Goal: Navigation & Orientation: Understand site structure

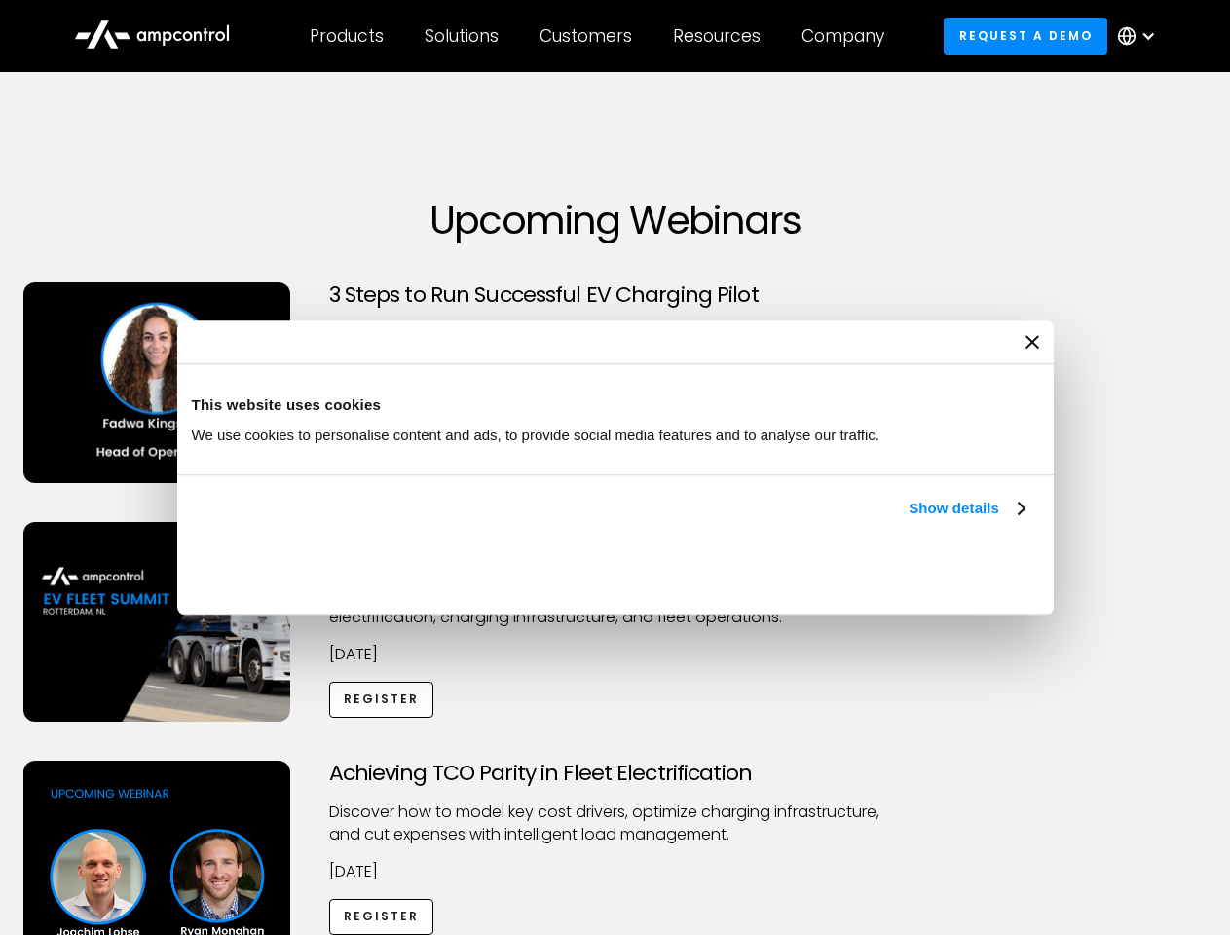
click at [909, 520] on link "Show details" at bounding box center [966, 508] width 115 height 23
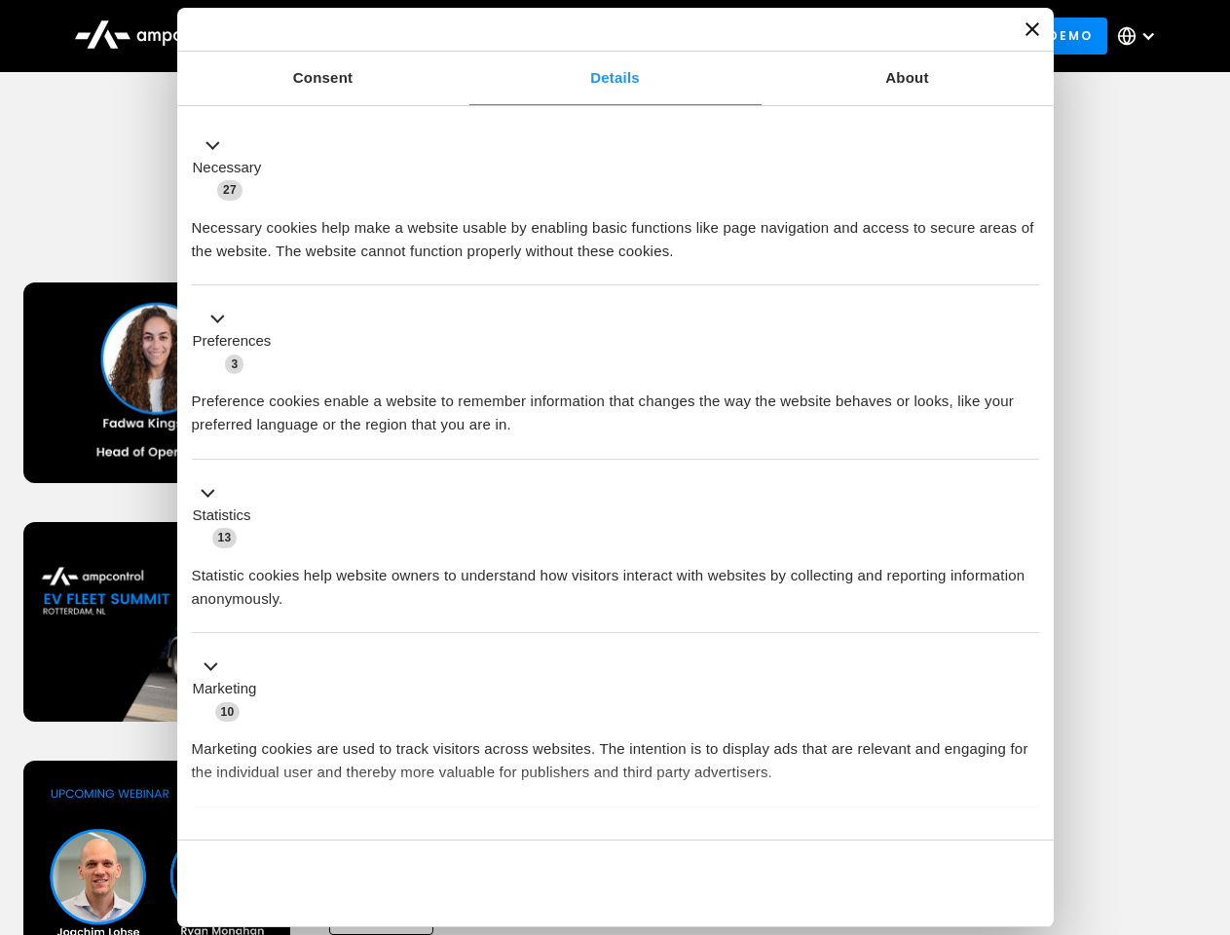
click at [1027, 806] on ul "Necessary 27 Necessary cookies help make a website usable by enabling basic fun…" at bounding box center [615, 513] width 866 height 803
click at [1209, 785] on div "Achieving TCO Parity in Fleet Electrification Discover how to model key cost dr…" at bounding box center [615, 914] width 1223 height 306
click at [599, 36] on div "Customers" at bounding box center [586, 35] width 93 height 21
click at [346, 36] on div "Products" at bounding box center [347, 35] width 74 height 21
click at [463, 36] on div "Solutions" at bounding box center [462, 35] width 74 height 21
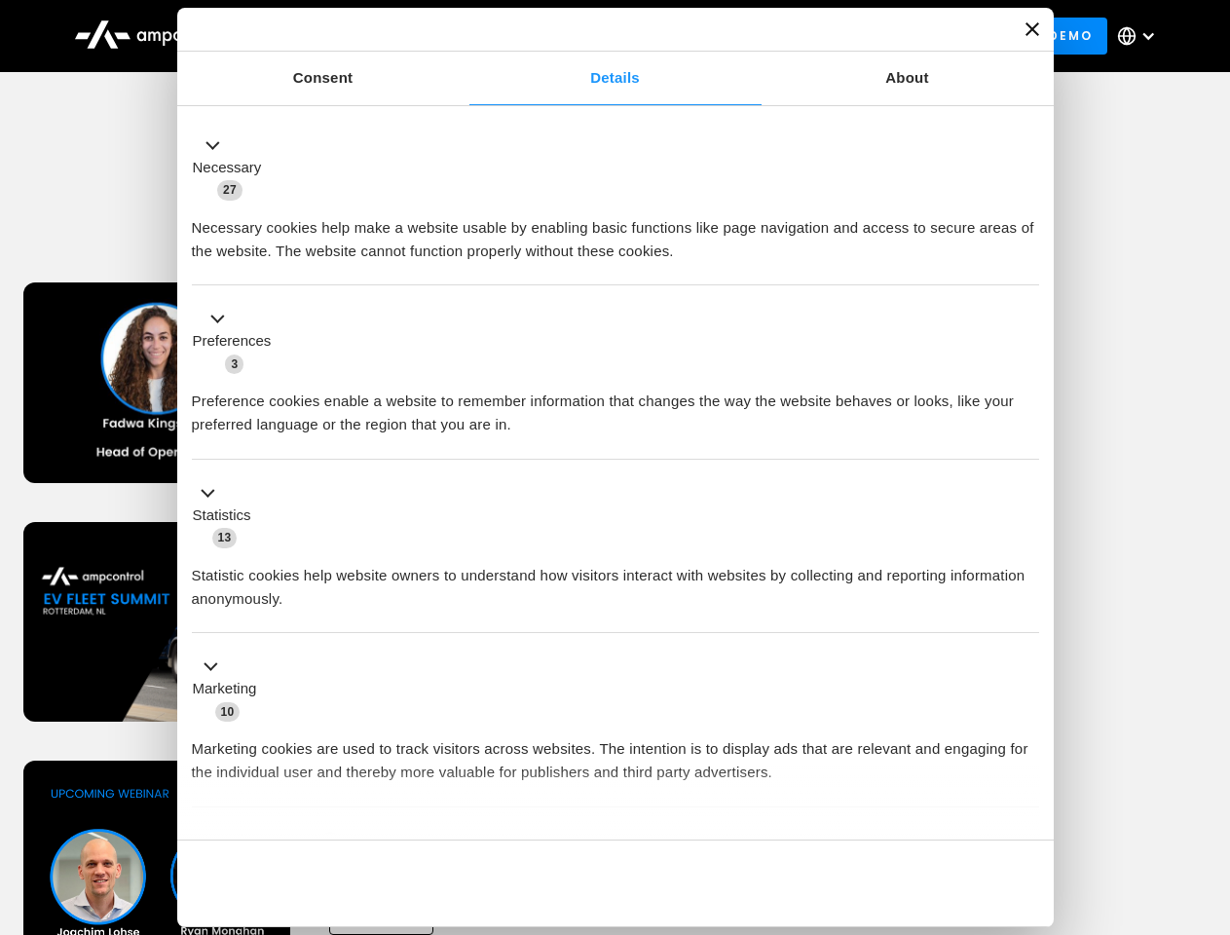
click at [589, 36] on div "Customers" at bounding box center [586, 35] width 93 height 21
click at [721, 36] on div "Resources" at bounding box center [717, 35] width 88 height 21
click at [849, 36] on div "Company" at bounding box center [843, 35] width 83 height 21
click at [1142, 36] on div at bounding box center [1149, 36] width 16 height 16
